Goal: Information Seeking & Learning: Learn about a topic

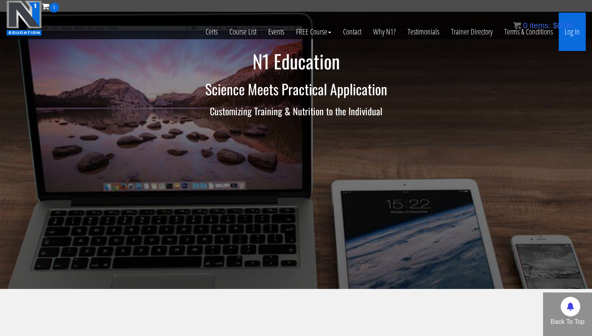
click at [576, 35] on link "Log In" at bounding box center [572, 32] width 27 height 38
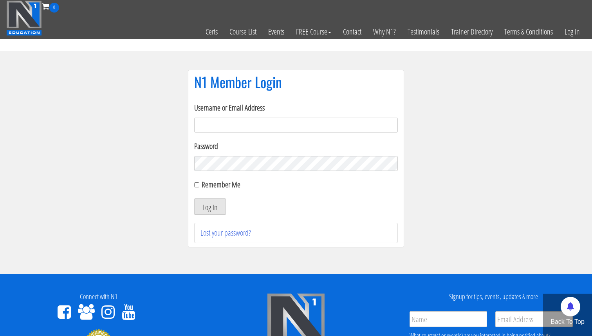
click at [326, 124] on input "Username or Email Address" at bounding box center [296, 124] width 204 height 15
type input "[EMAIL_ADDRESS][DOMAIN_NAME]"
click at [206, 203] on button "Log In" at bounding box center [210, 206] width 32 height 16
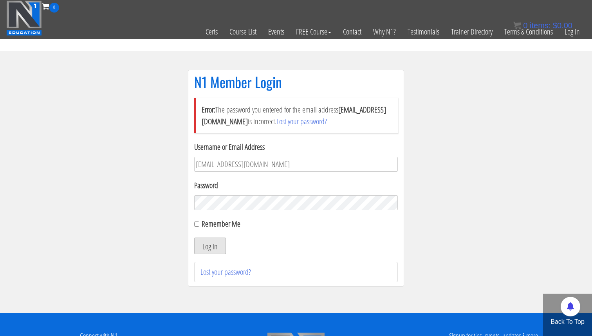
click at [208, 243] on button "Log In" at bounding box center [210, 245] width 32 height 16
click at [214, 249] on button "Log In" at bounding box center [210, 245] width 32 height 16
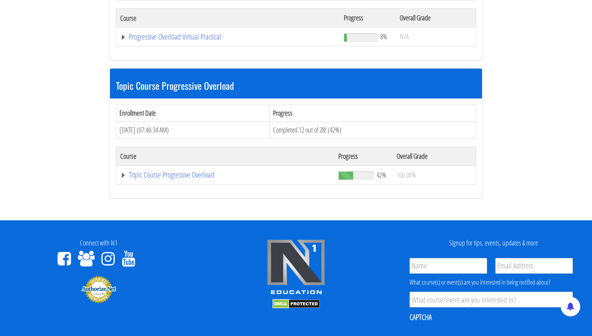
scroll to position [242, 0]
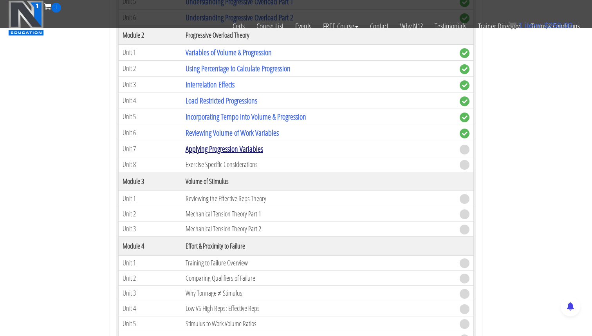
scroll to position [460, 0]
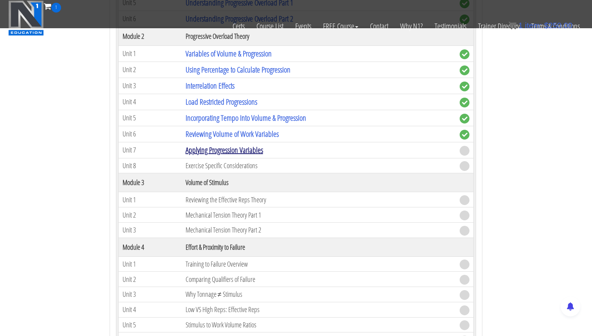
click at [236, 151] on link "Applying Progression Variables" at bounding box center [225, 149] width 78 height 11
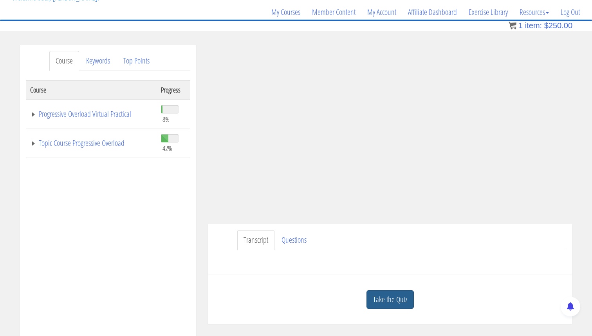
click at [403, 302] on link "Take the Quiz" at bounding box center [390, 299] width 47 height 19
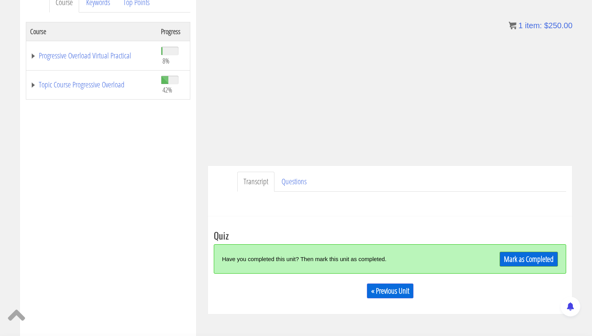
scroll to position [209, 0]
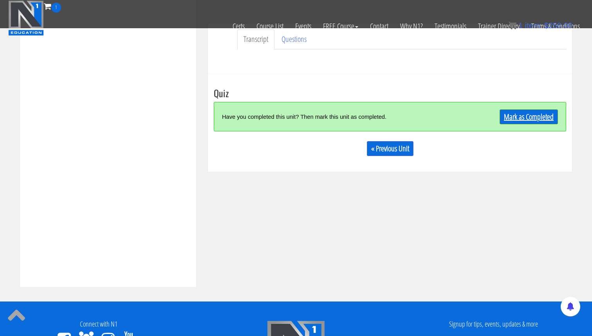
click at [516, 115] on link "Mark as Completed" at bounding box center [529, 116] width 58 height 15
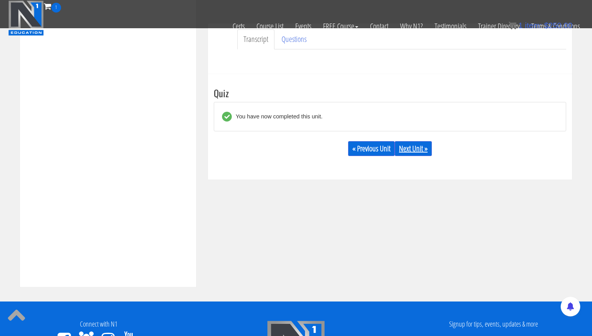
click at [404, 145] on link "Next Unit »" at bounding box center [413, 148] width 37 height 15
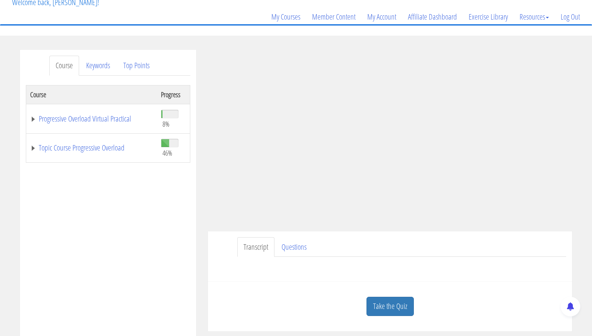
scroll to position [59, 0]
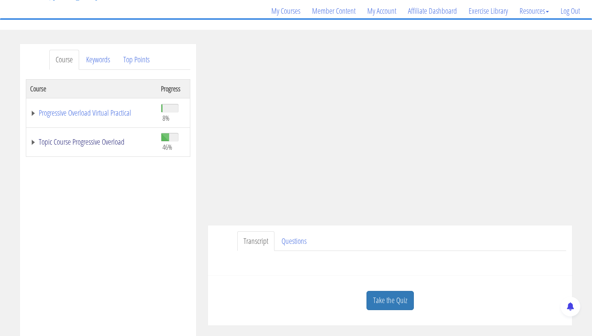
click at [33, 142] on link "Topic Course Progressive Overload" at bounding box center [91, 142] width 123 height 8
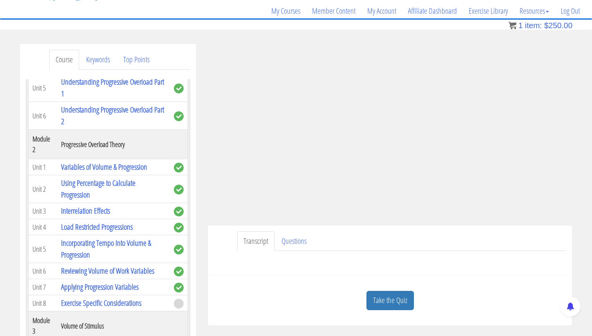
scroll to position [249, 0]
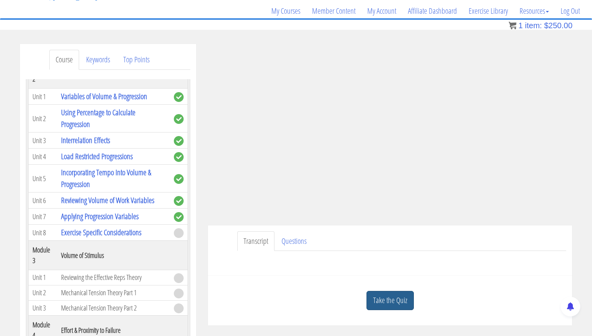
click at [391, 301] on link "Take the Quiz" at bounding box center [390, 300] width 47 height 19
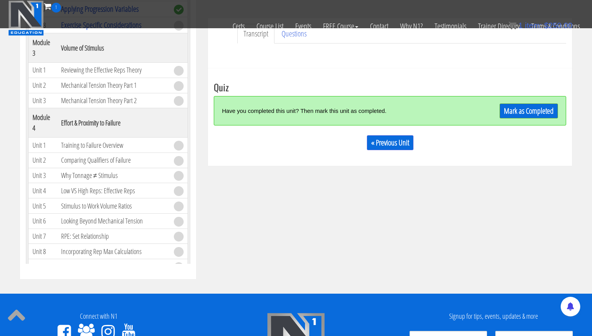
scroll to position [213, 0]
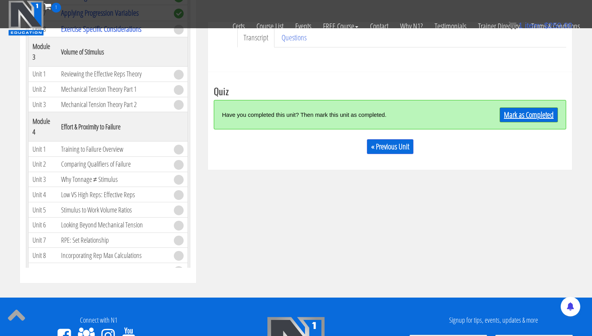
click at [527, 110] on link "Mark as Completed" at bounding box center [529, 114] width 58 height 15
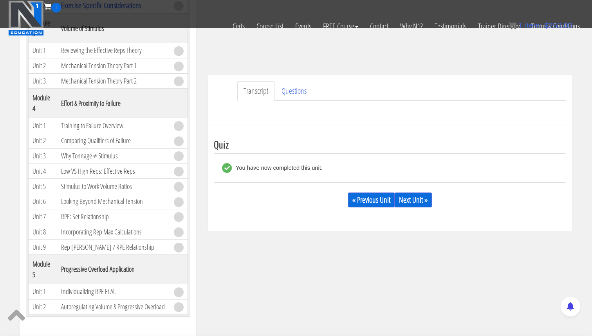
scroll to position [325, 0]
click at [404, 200] on link "Next Unit »" at bounding box center [413, 199] width 37 height 15
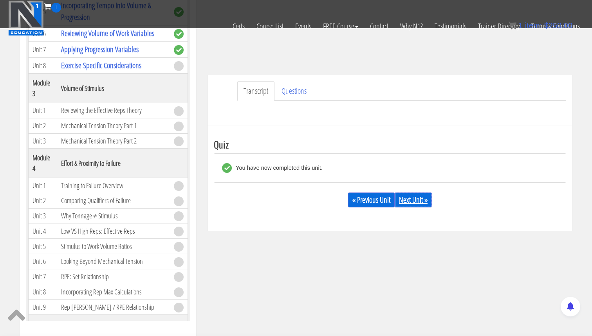
scroll to position [263, 0]
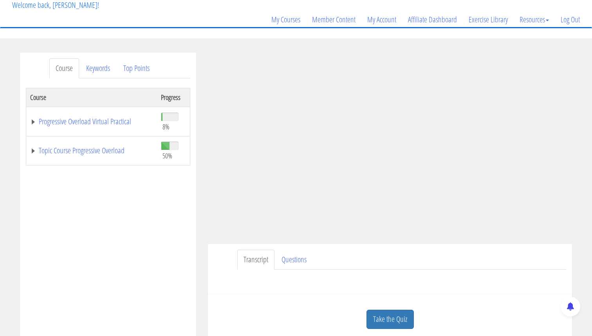
scroll to position [67, 0]
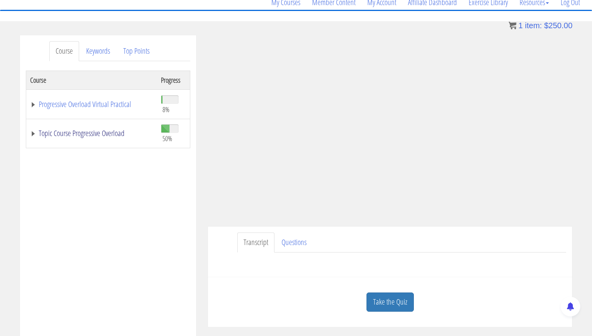
click at [31, 132] on link "Topic Course Progressive Overload" at bounding box center [91, 133] width 123 height 8
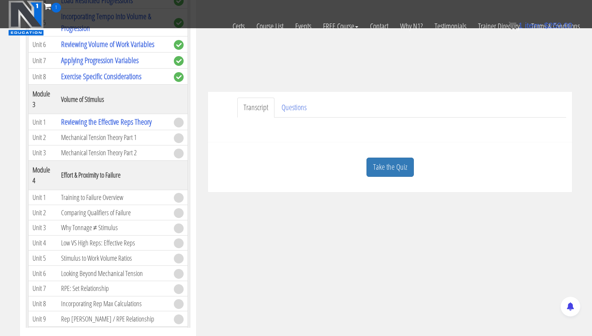
scroll to position [283, 0]
